Goal: Information Seeking & Learning: Learn about a topic

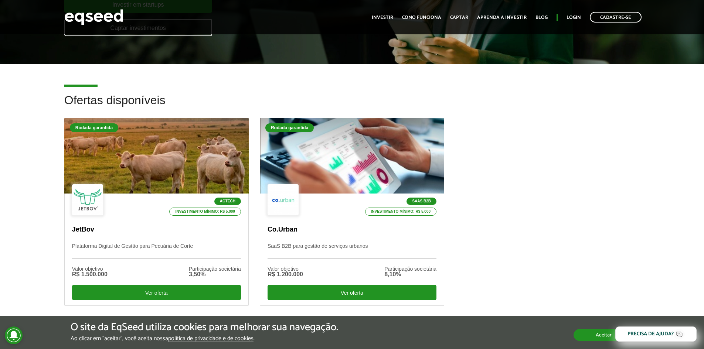
click at [597, 331] on button "Aceitar" at bounding box center [604, 335] width 60 height 12
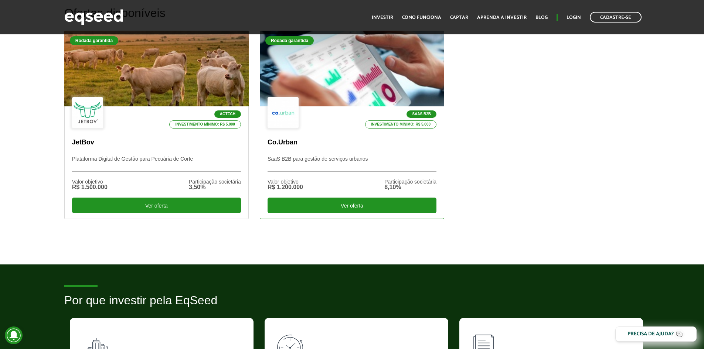
scroll to position [222, 0]
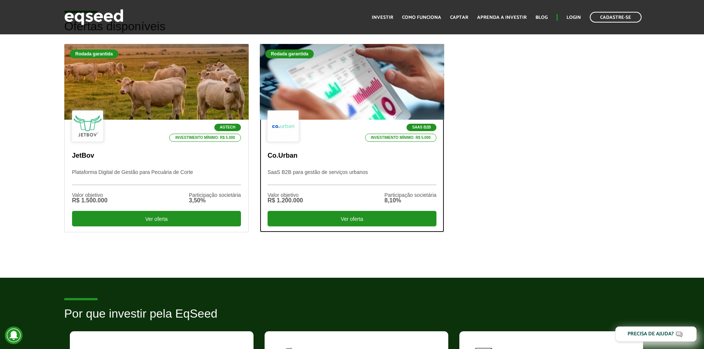
click at [324, 177] on p "SaaS B2B para gestão de serviços urbanos" at bounding box center [352, 177] width 169 height 16
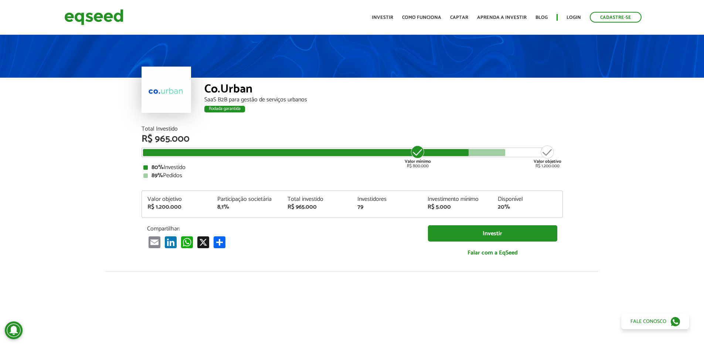
drag, startPoint x: 418, startPoint y: 151, endPoint x: 529, endPoint y: 169, distance: 112.3
click at [529, 169] on div "Total Investido R$ 965.000 Valor mínimo R$ 800.000 Valor objetivo R$ 1.200.000 …" at bounding box center [352, 152] width 421 height 52
click at [529, 169] on div "80% Investido" at bounding box center [352, 168] width 418 height 6
drag, startPoint x: 462, startPoint y: 201, endPoint x: 428, endPoint y: 199, distance: 33.7
click at [428, 199] on div "Investimento mínimo" at bounding box center [457, 199] width 59 height 6
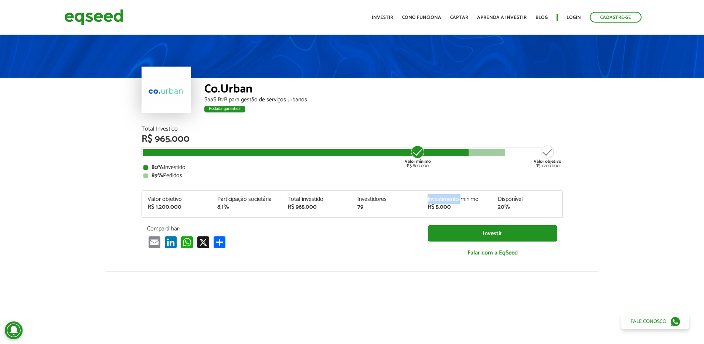
click at [428, 199] on div "Investimento mínimo" at bounding box center [457, 199] width 59 height 6
click at [359, 200] on div "Investidores" at bounding box center [387, 199] width 59 height 6
click at [363, 205] on div "79" at bounding box center [387, 207] width 59 height 6
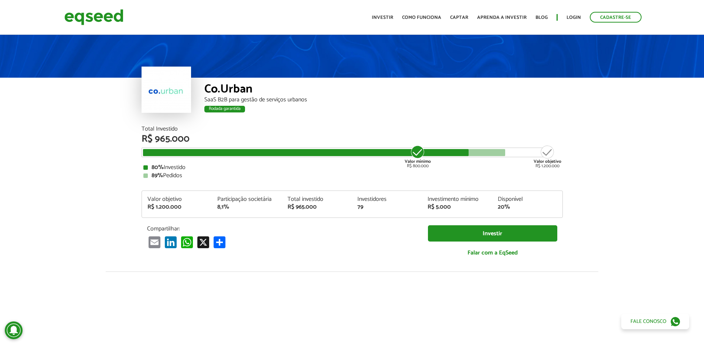
click at [361, 217] on div "Valor objetivo R$ 1.200.000 Participação societária 8,1% Total investido R$ 965…" at bounding box center [352, 203] width 421 height 27
click at [208, 90] on div "Co.Urban" at bounding box center [383, 90] width 359 height 14
drag, startPoint x: 208, startPoint y: 90, endPoint x: 216, endPoint y: 79, distance: 13.5
click at [216, 79] on div "Co.Urban SaaS B2B para gestão de serviços urbanos Rodada garantida" at bounding box center [383, 102] width 359 height 48
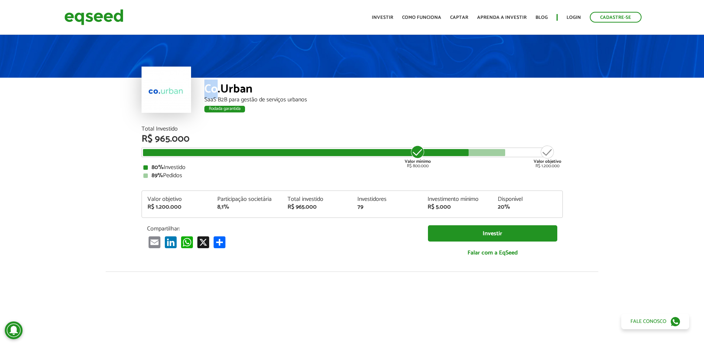
click at [216, 79] on div "Co.Urban SaaS B2B para gestão de serviços urbanos Rodada garantida" at bounding box center [383, 102] width 359 height 48
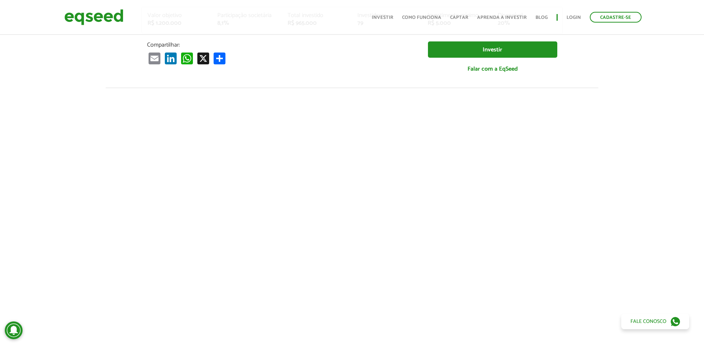
scroll to position [185, 0]
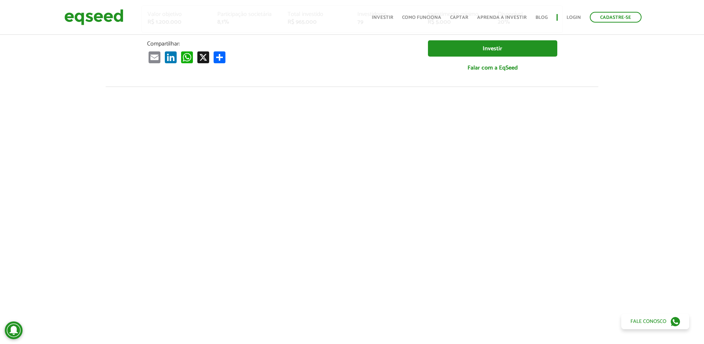
click at [89, 143] on div at bounding box center [352, 213] width 704 height 252
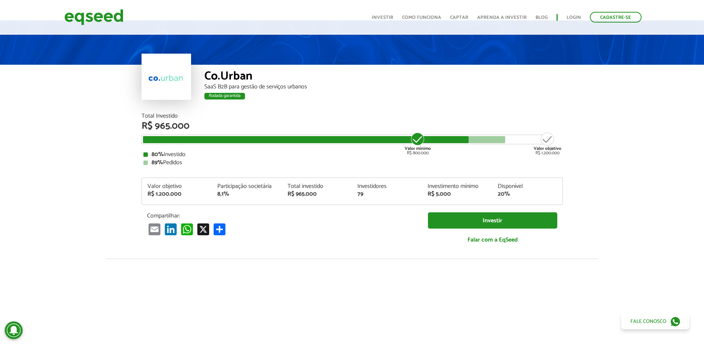
scroll to position [0, 0]
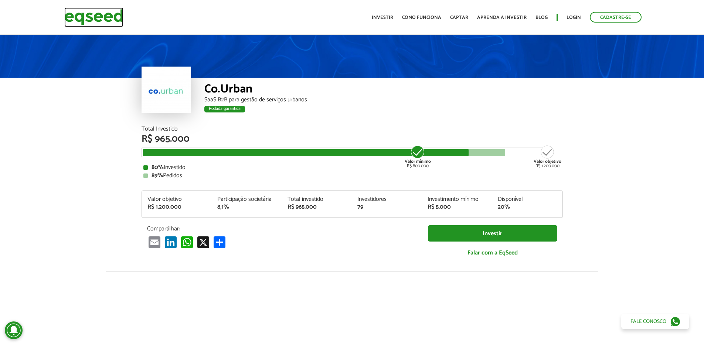
click at [72, 22] on img at bounding box center [93, 17] width 59 height 20
